Goal: Transaction & Acquisition: Purchase product/service

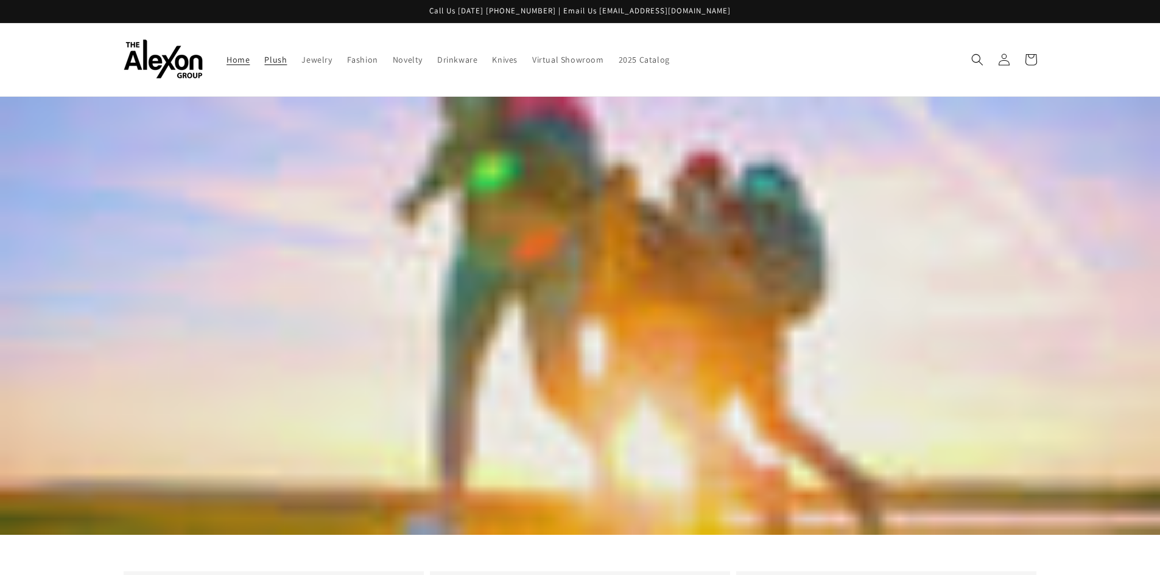
click at [273, 59] on span "Plush" at bounding box center [275, 59] width 23 height 11
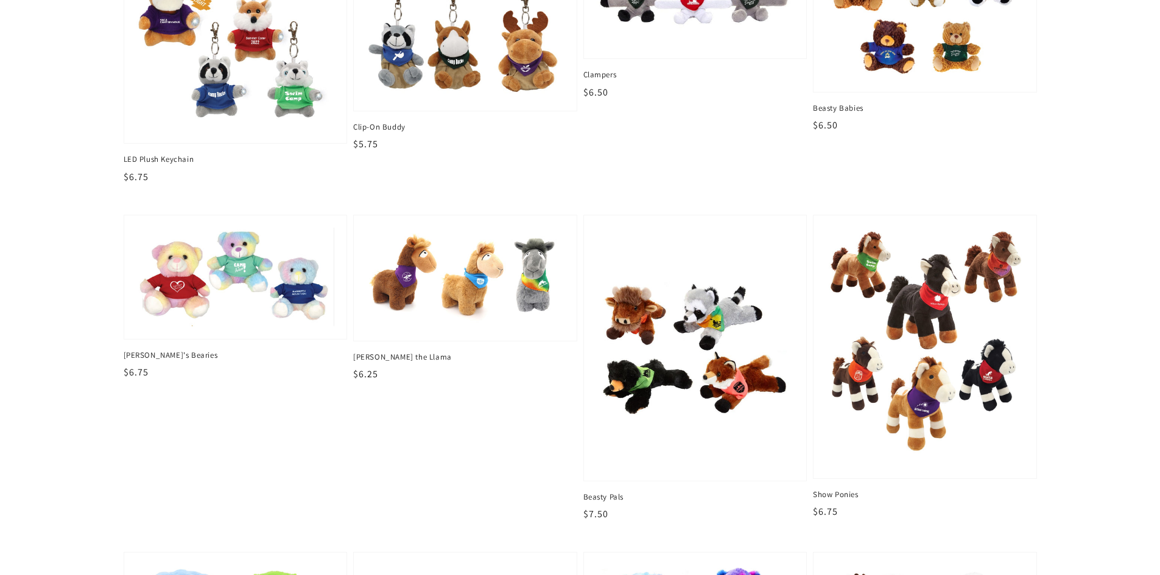
scroll to position [670, 0]
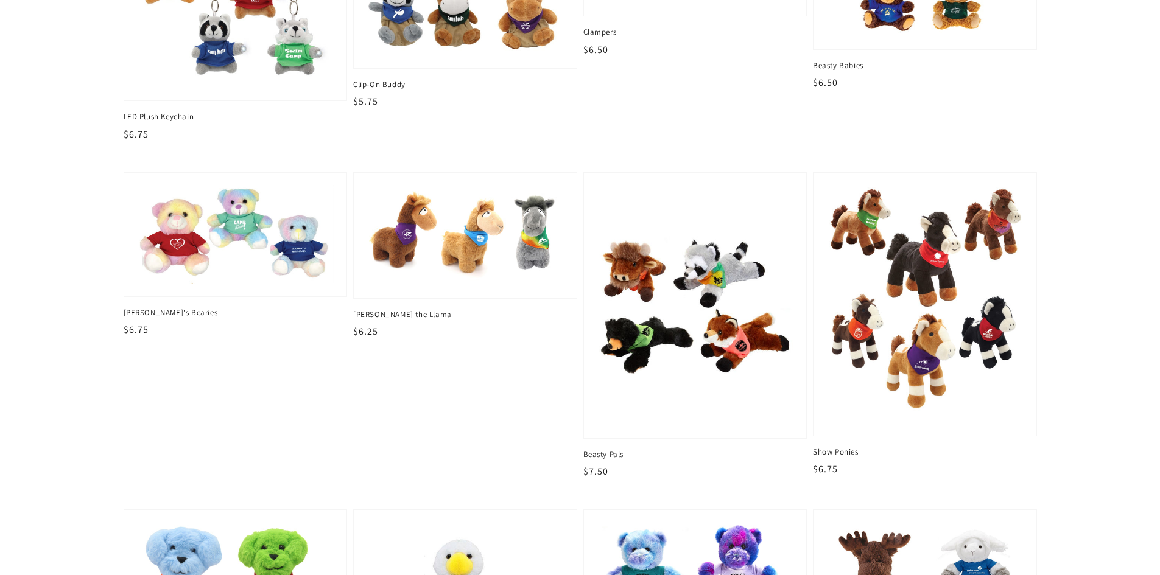
click at [737, 341] on img at bounding box center [695, 305] width 204 height 248
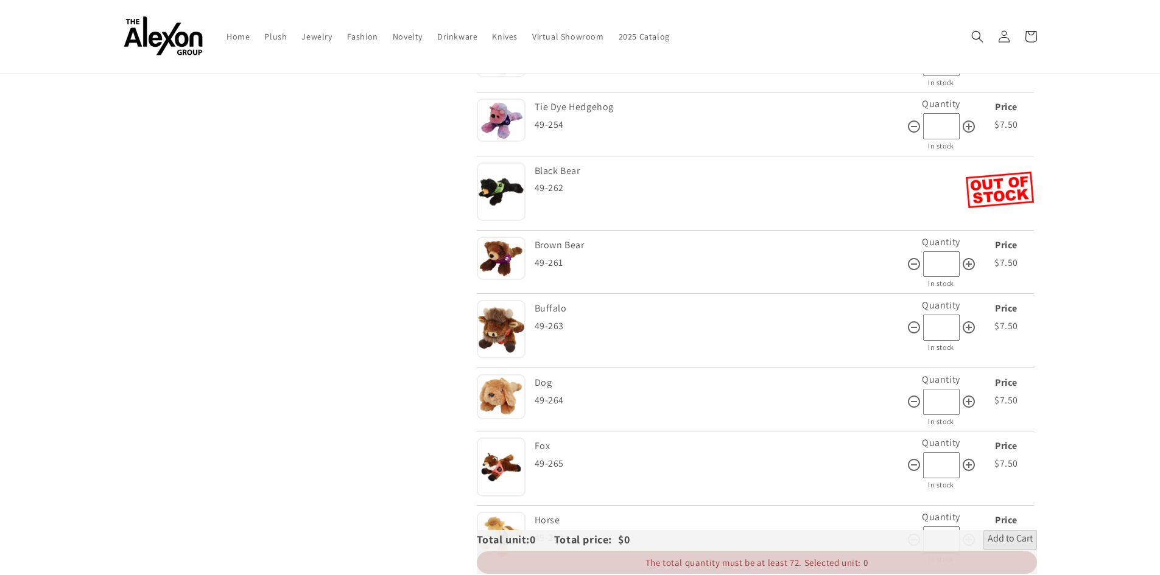
scroll to position [670, 0]
